Goal: Information Seeking & Learning: Understand process/instructions

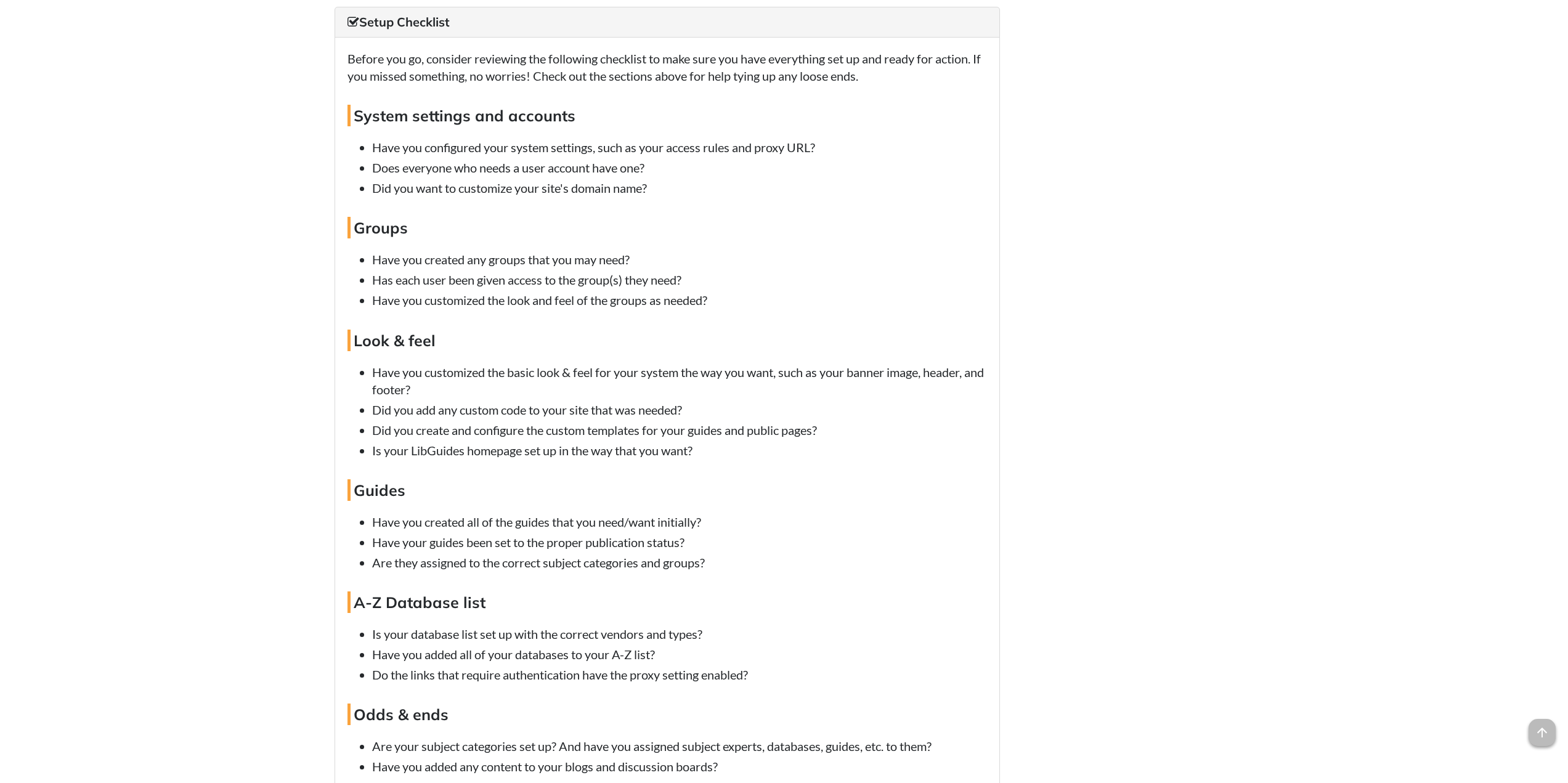
scroll to position [6872, 0]
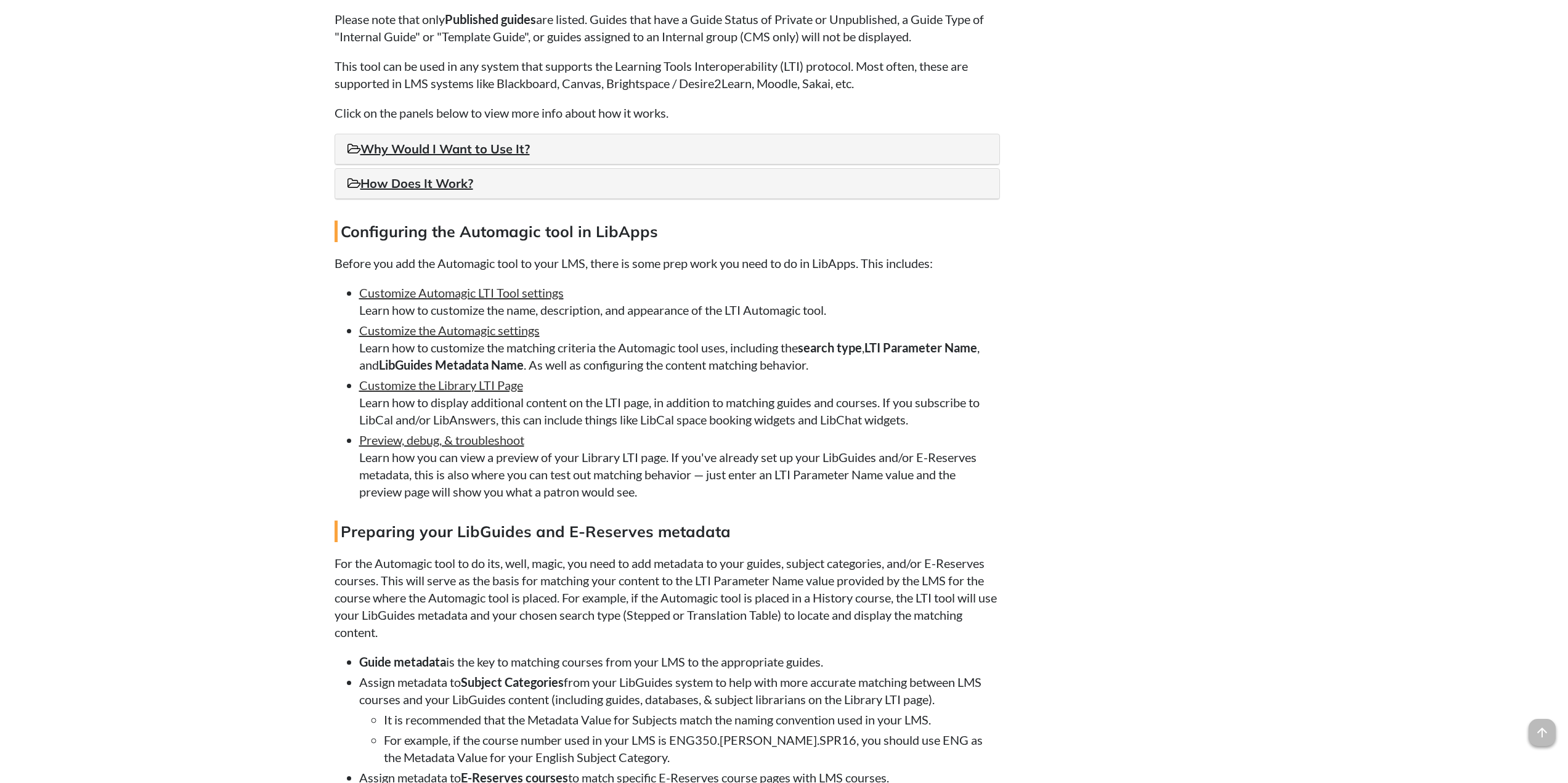
scroll to position [3696, 0]
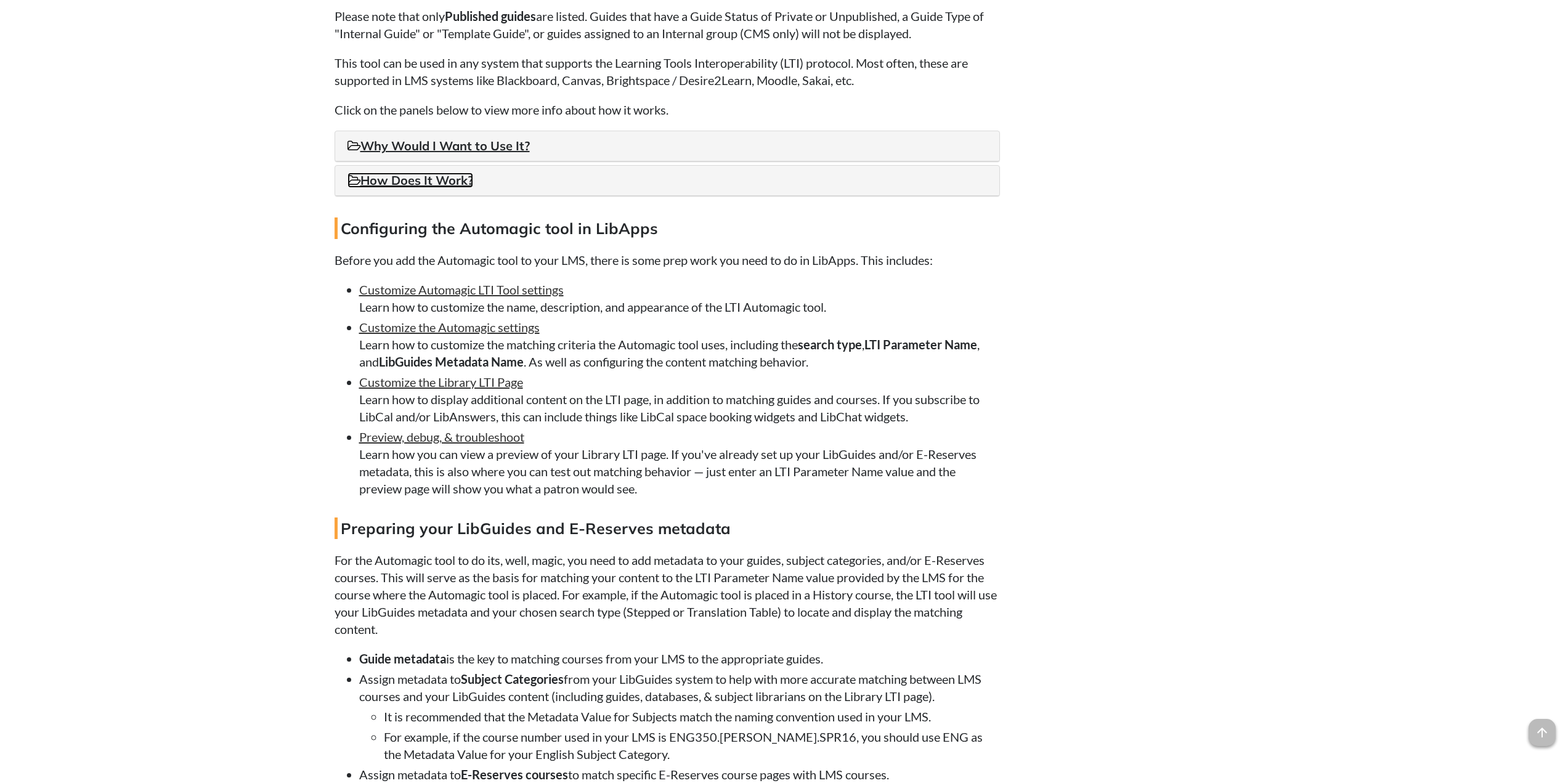
click at [420, 188] on link "How Does It Work?" at bounding box center [410, 179] width 125 height 15
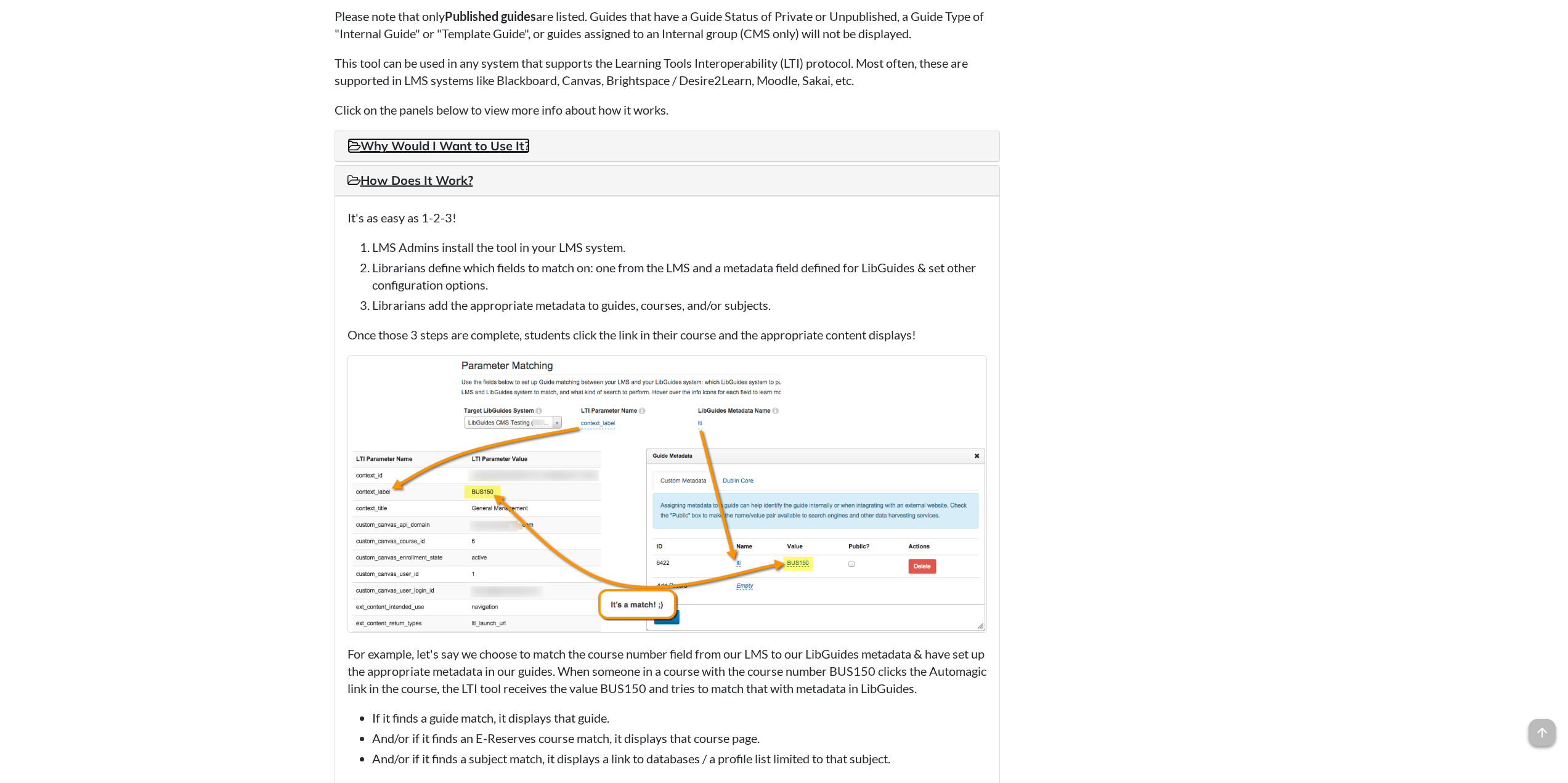
click at [443, 153] on link "Why Would I Want to Use It?" at bounding box center [438, 145] width 182 height 15
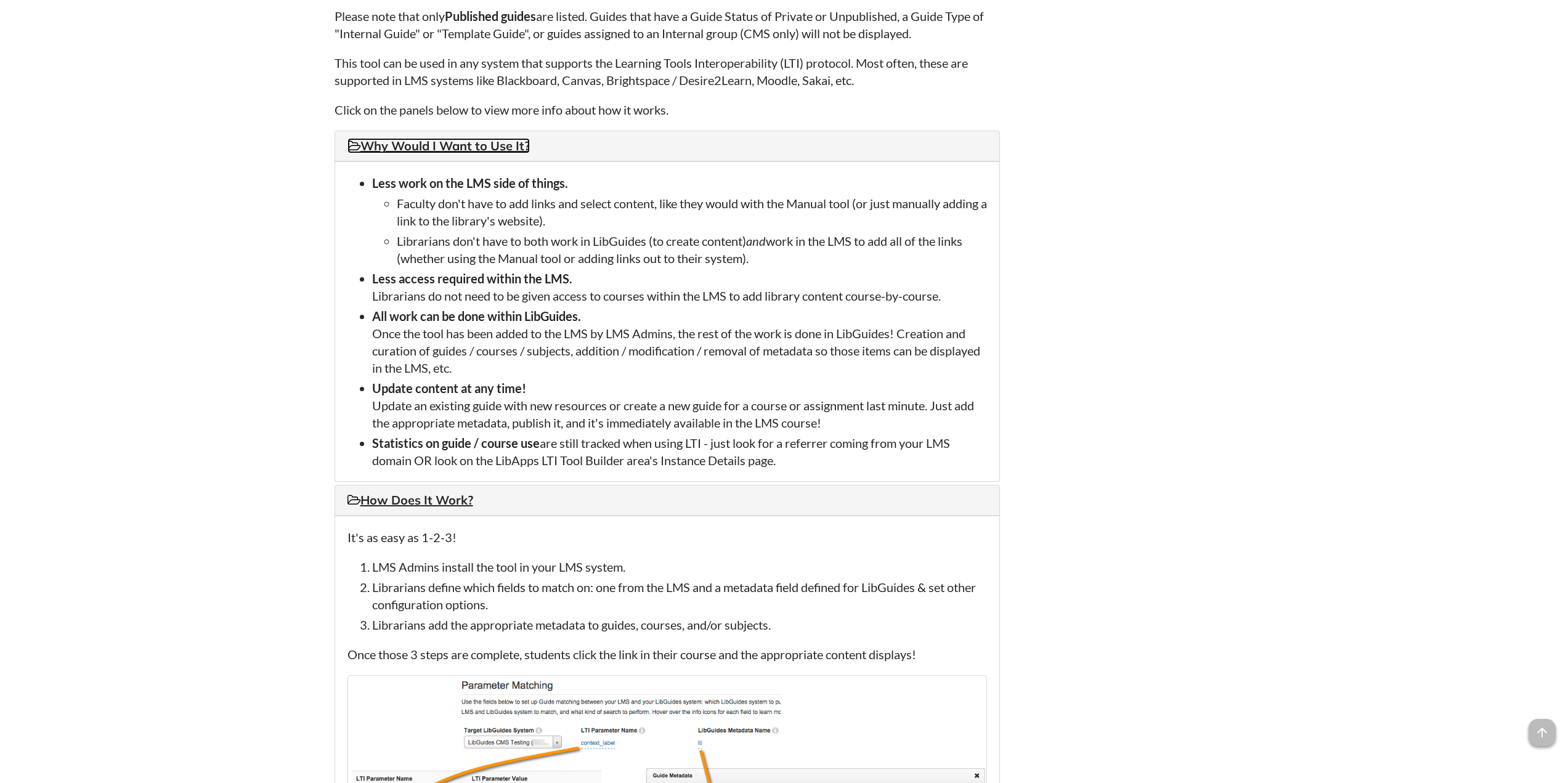
click at [443, 153] on link "Why Would I Want to Use It?" at bounding box center [438, 145] width 182 height 15
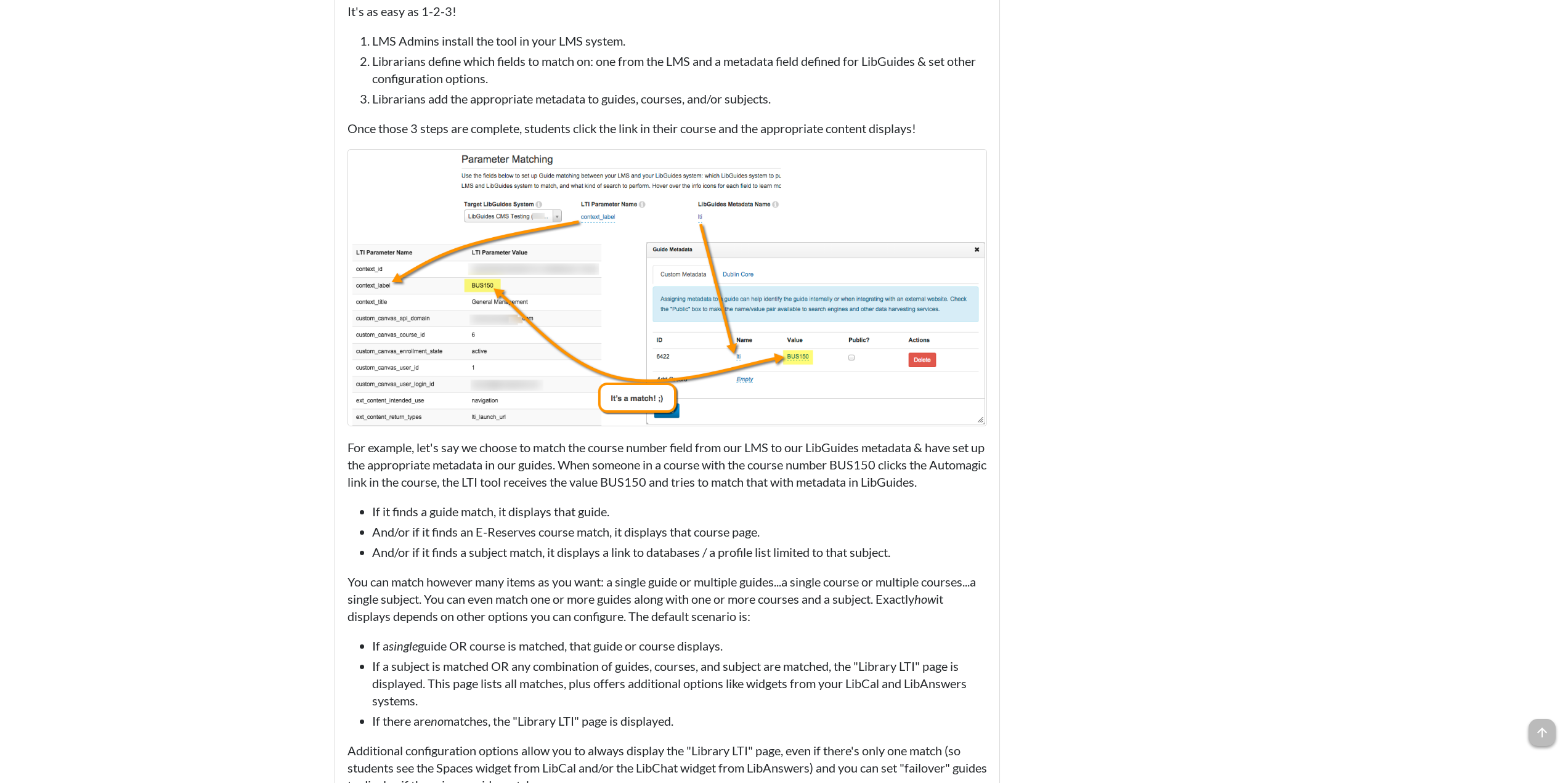
scroll to position [3880, 0]
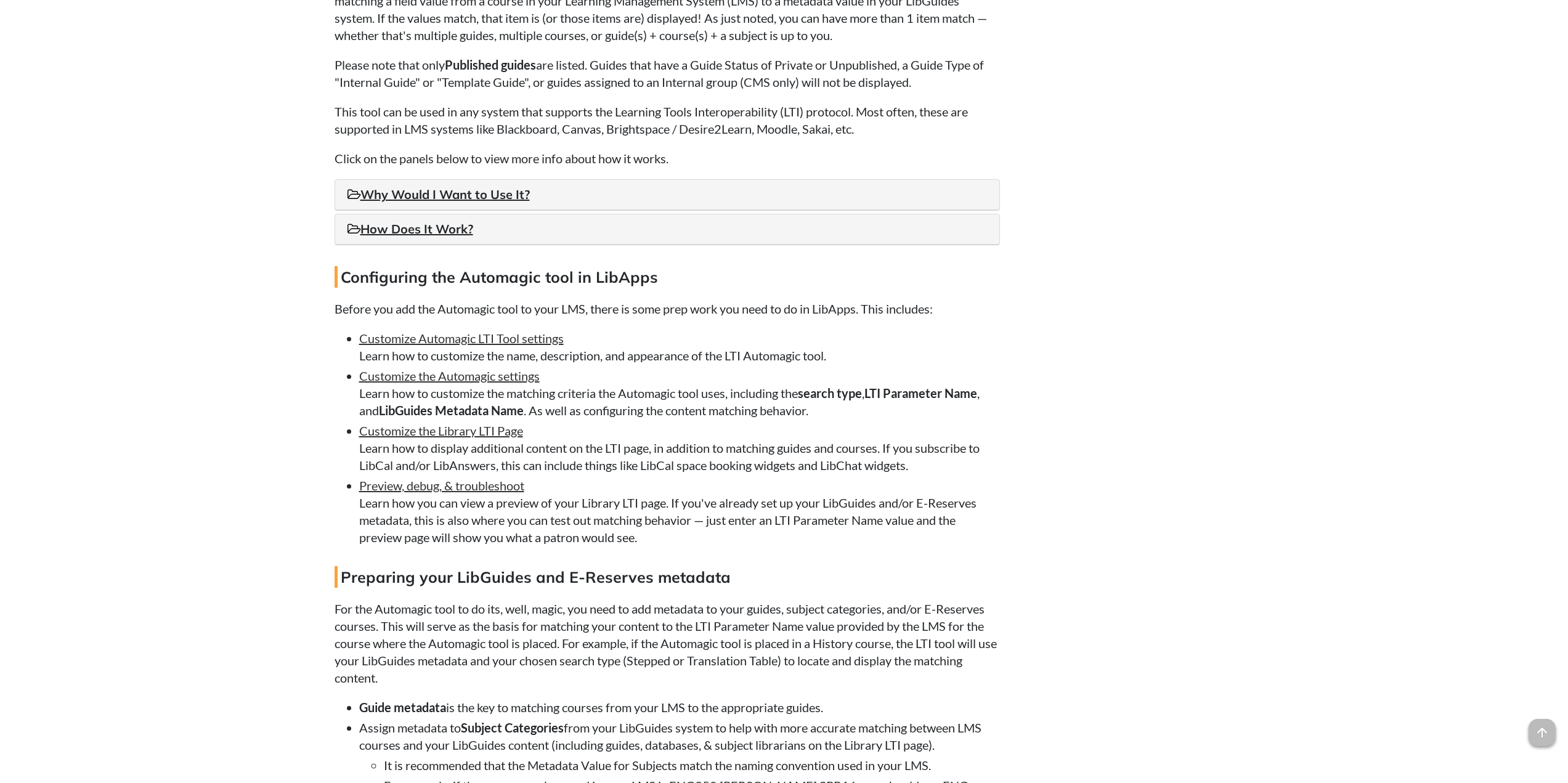
scroll to position [3696, 0]
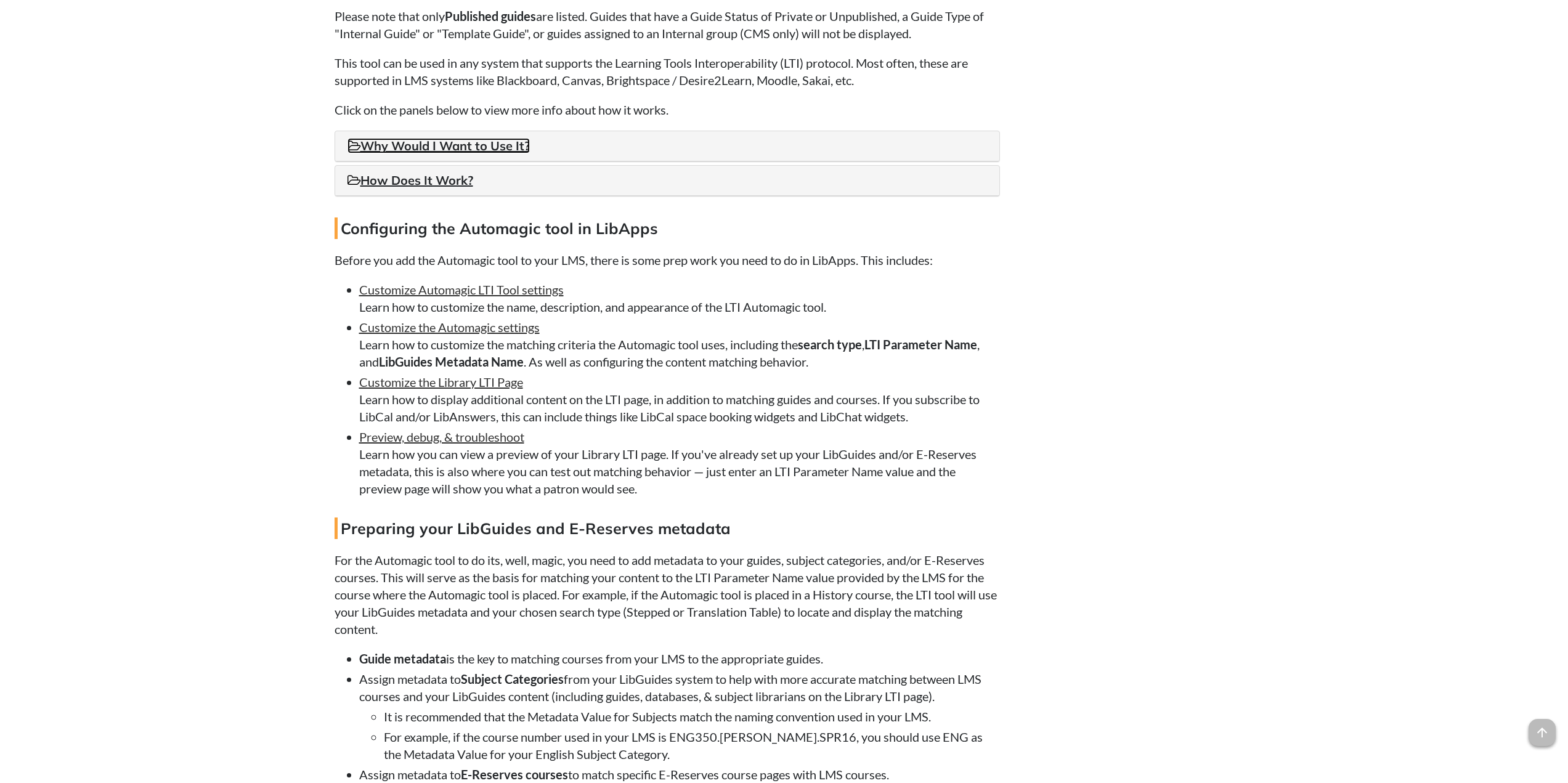
click at [383, 153] on link "Why Would I Want to Use It?" at bounding box center [438, 145] width 182 height 15
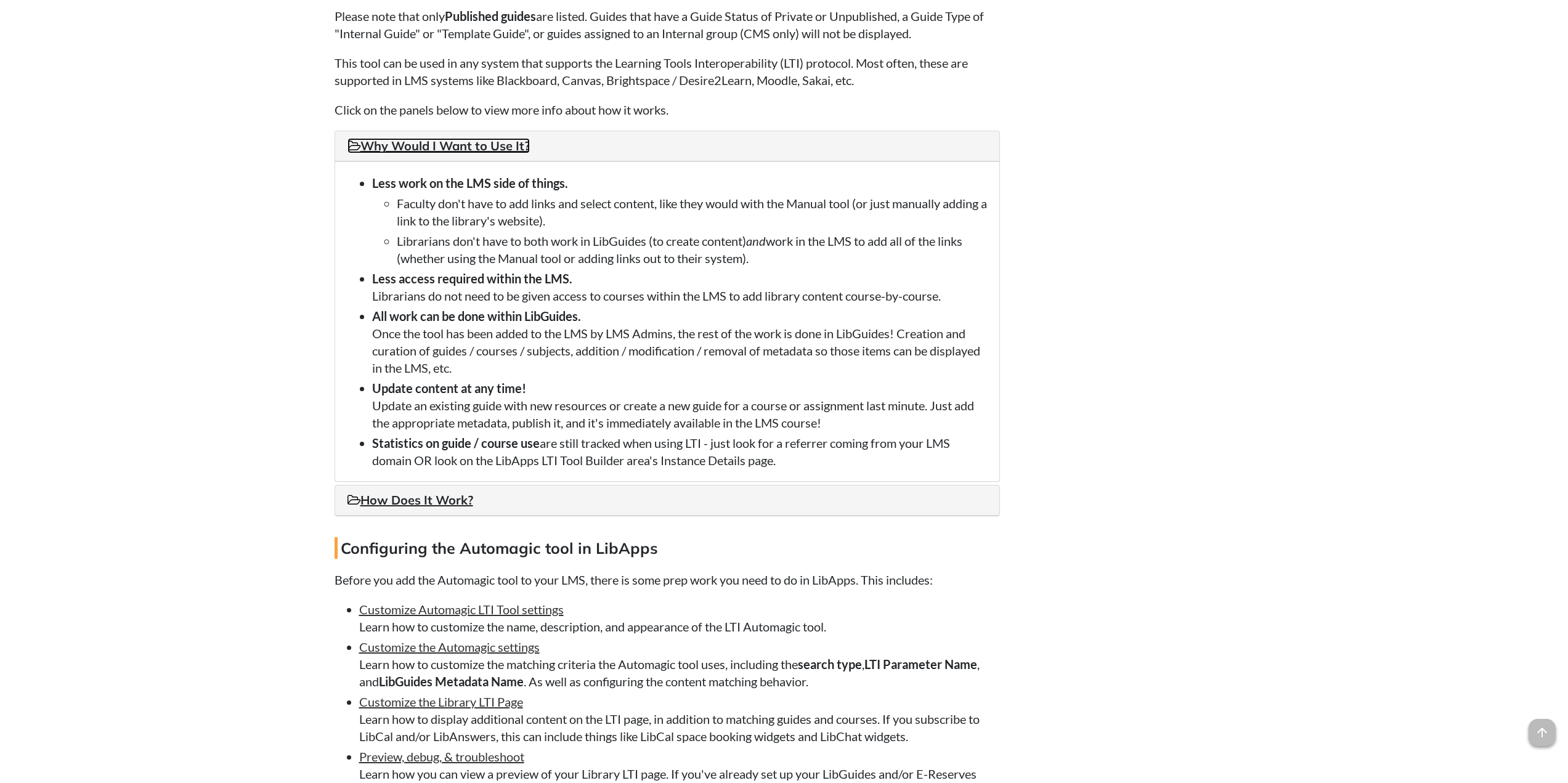
click at [383, 153] on link "Why Would I Want to Use It?" at bounding box center [438, 145] width 182 height 15
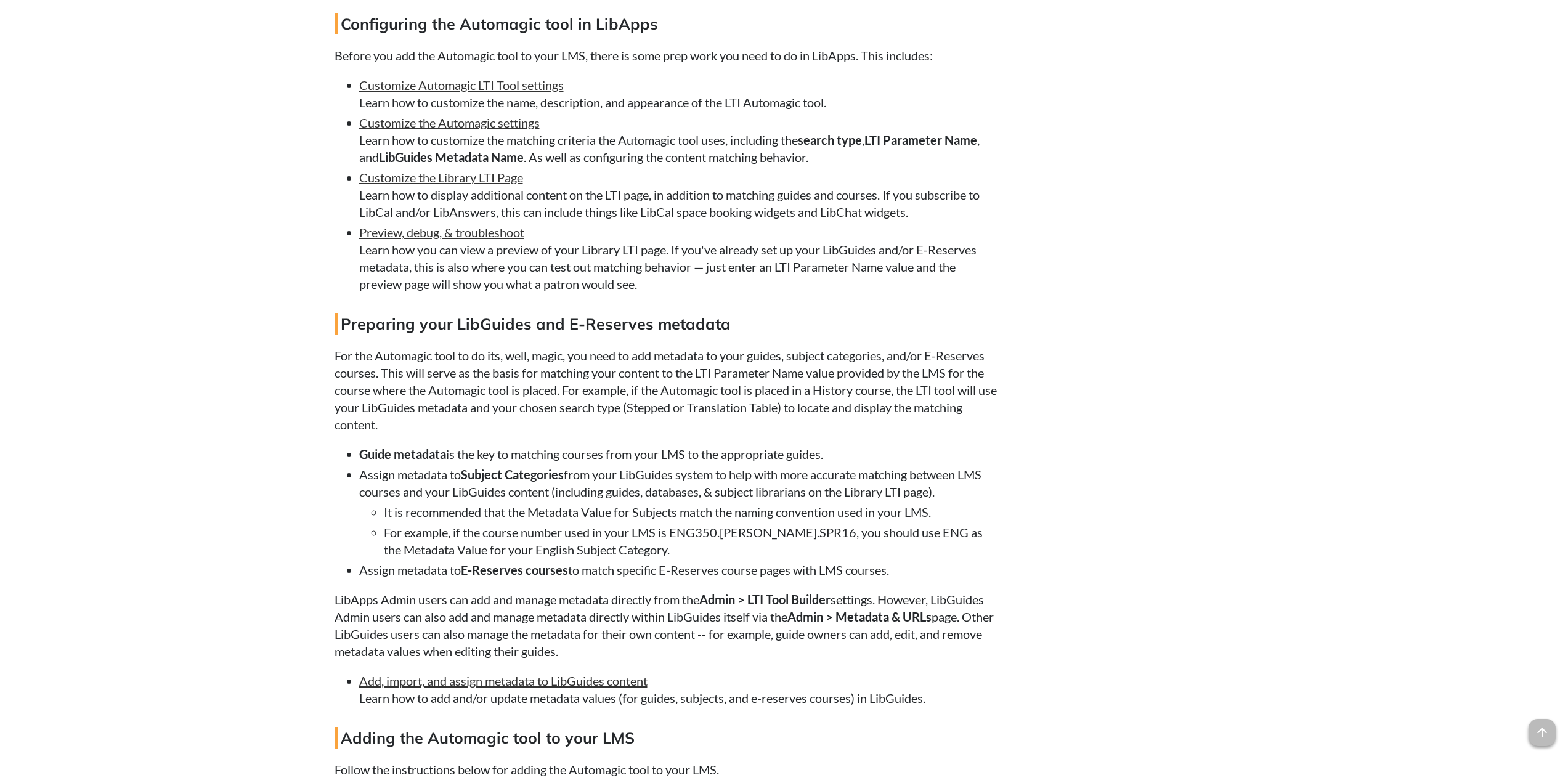
scroll to position [3942, 0]
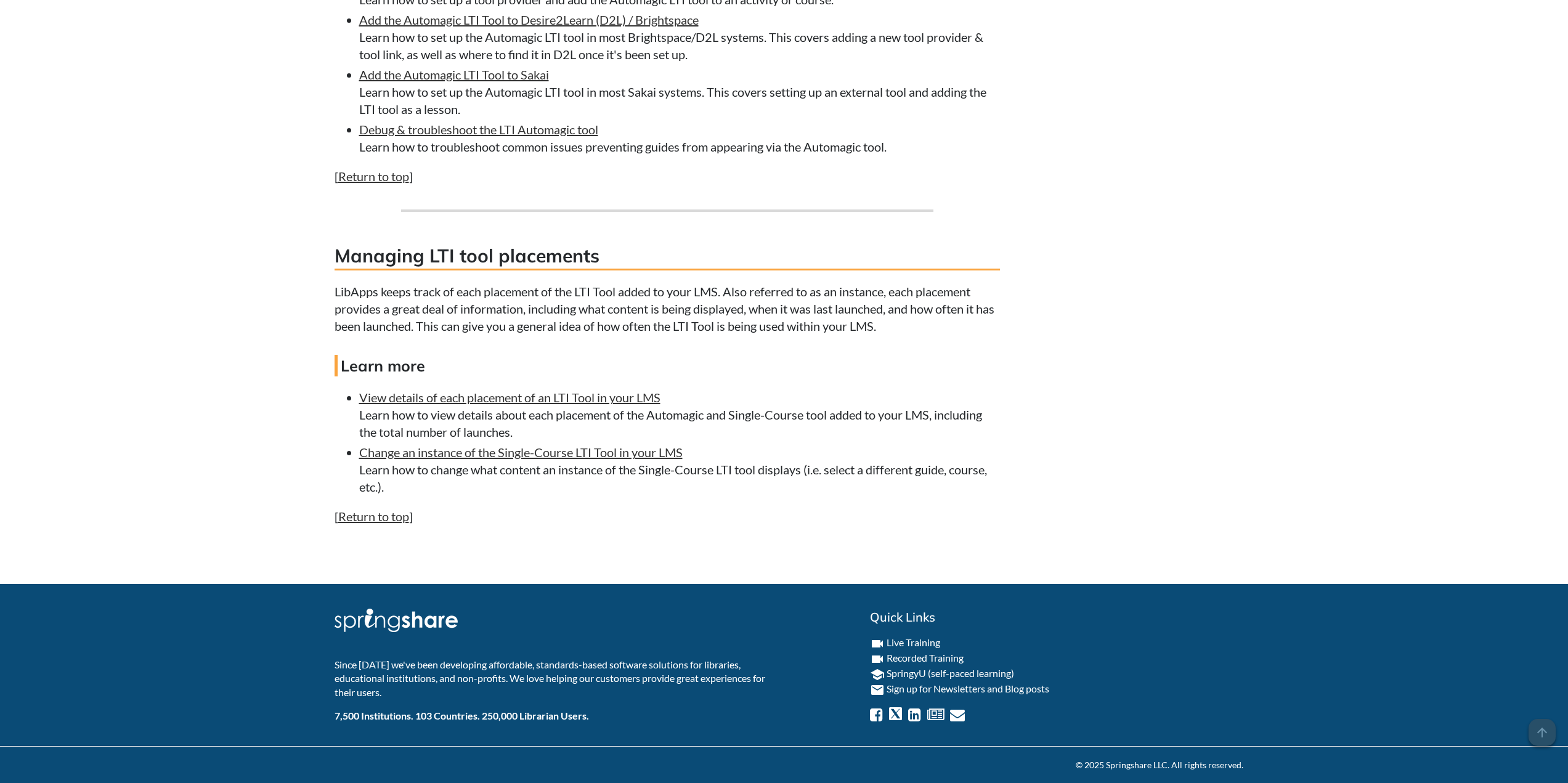
scroll to position [4843, 0]
